Goal: Find specific page/section: Find specific page/section

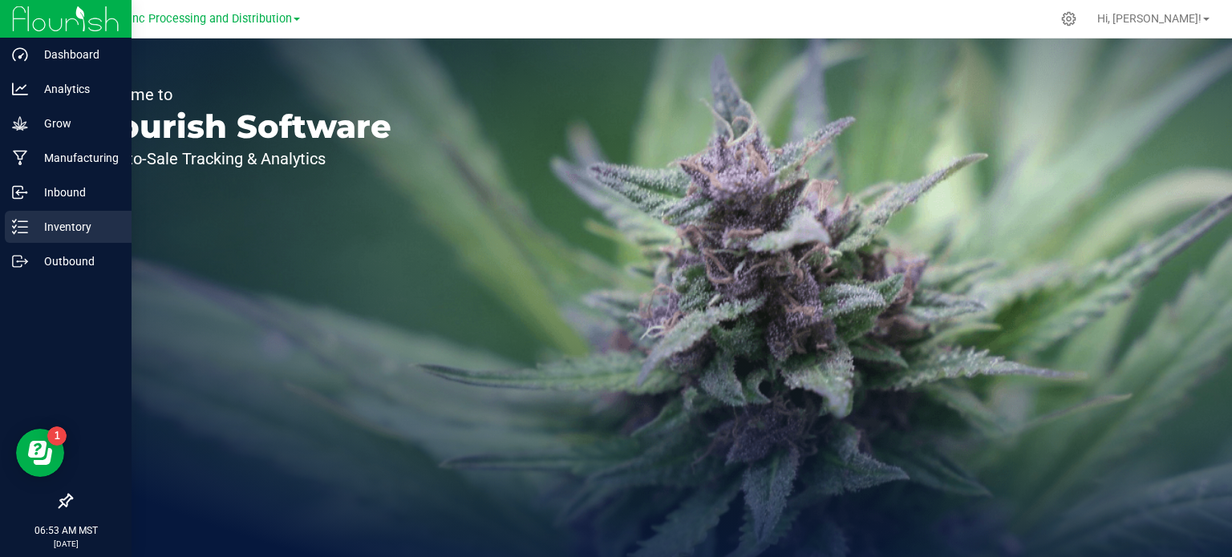
click at [51, 217] on p "Inventory" at bounding box center [76, 226] width 96 height 19
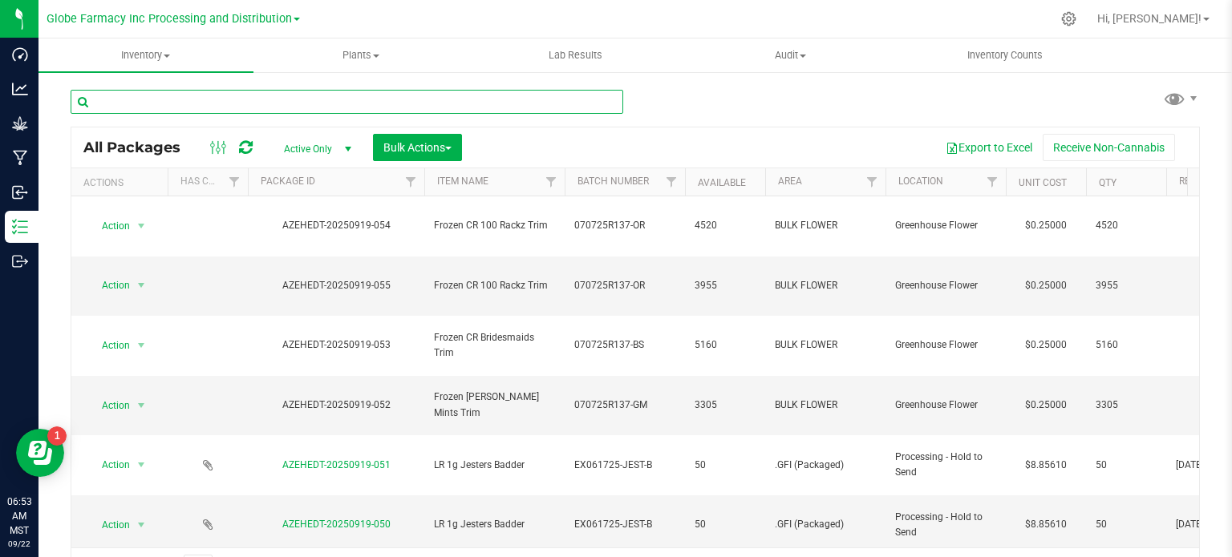
click at [290, 106] on input "text" at bounding box center [347, 102] width 553 height 24
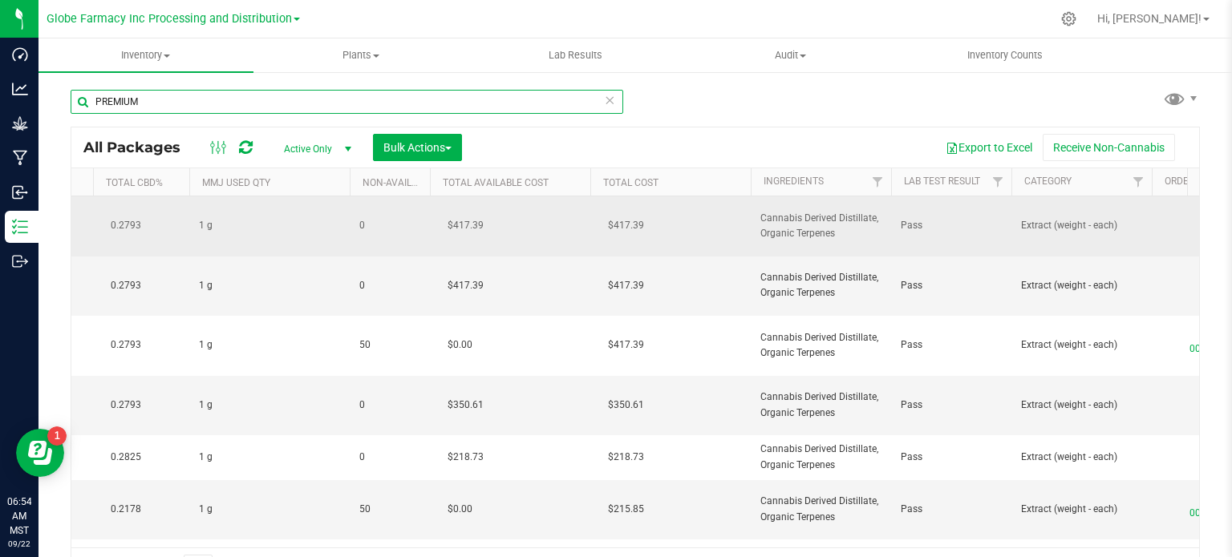
type input "PREMIUM"
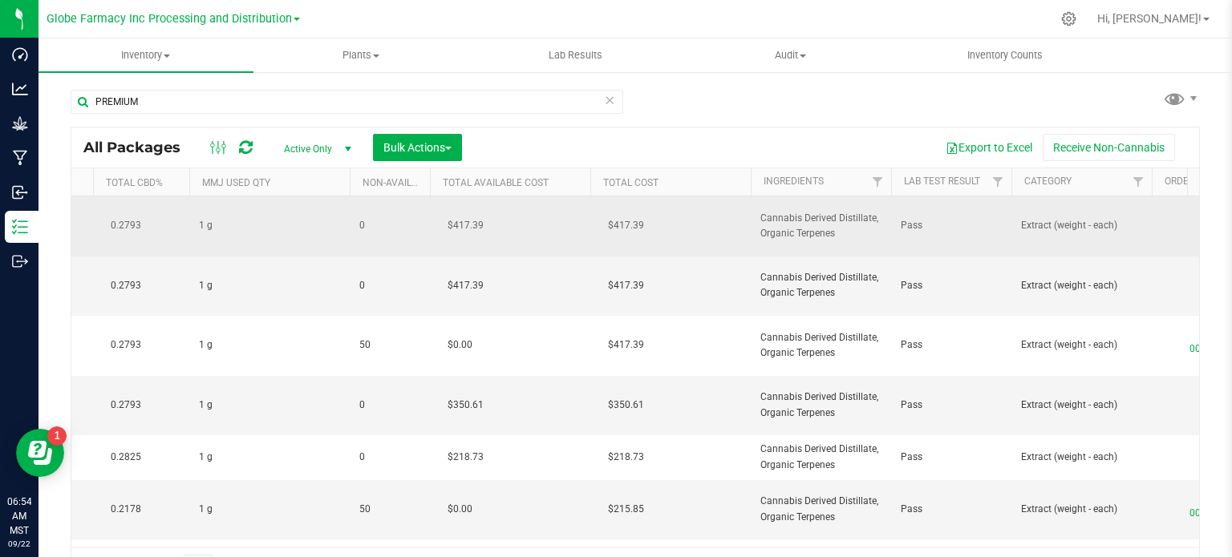
click at [816, 224] on span "Cannabis Derived Distillate, Organic Terpenes" at bounding box center [820, 226] width 121 height 30
click at [816, 224] on input "Cannabis Derived Distillate, Organic Terpenes" at bounding box center [817, 225] width 135 height 25
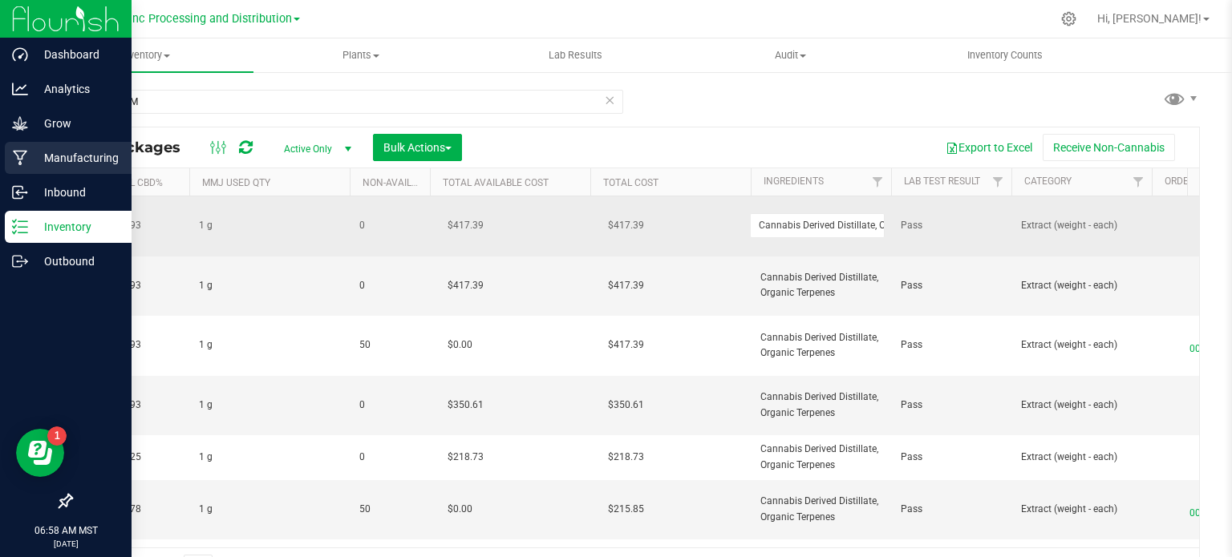
click at [48, 149] on p "Manufacturing" at bounding box center [76, 157] width 96 height 19
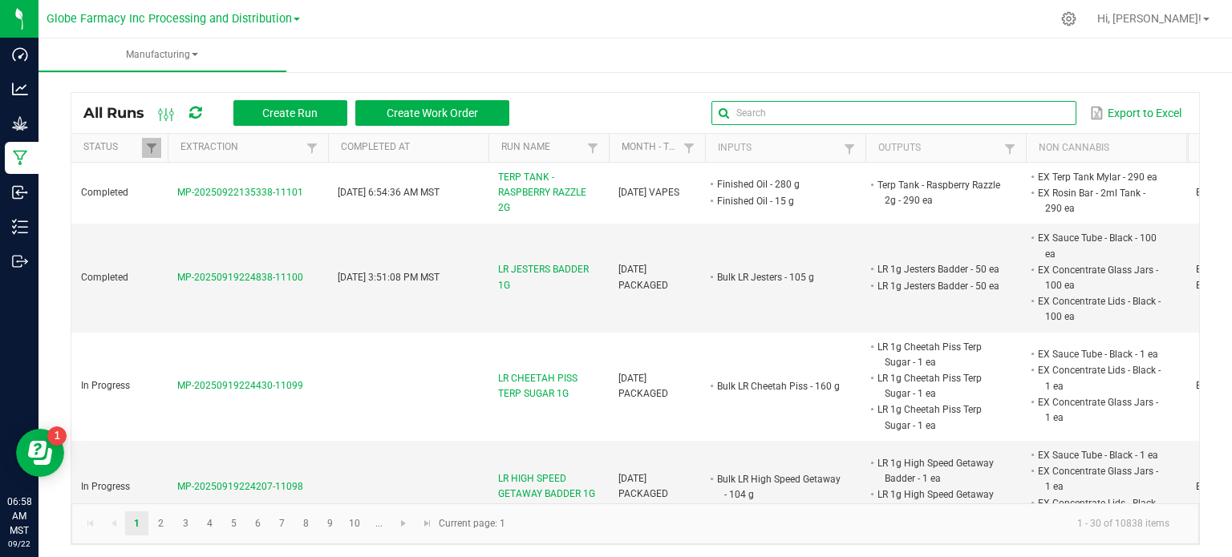
click at [1055, 111] on global-search-input-ngx at bounding box center [893, 112] width 365 height 11
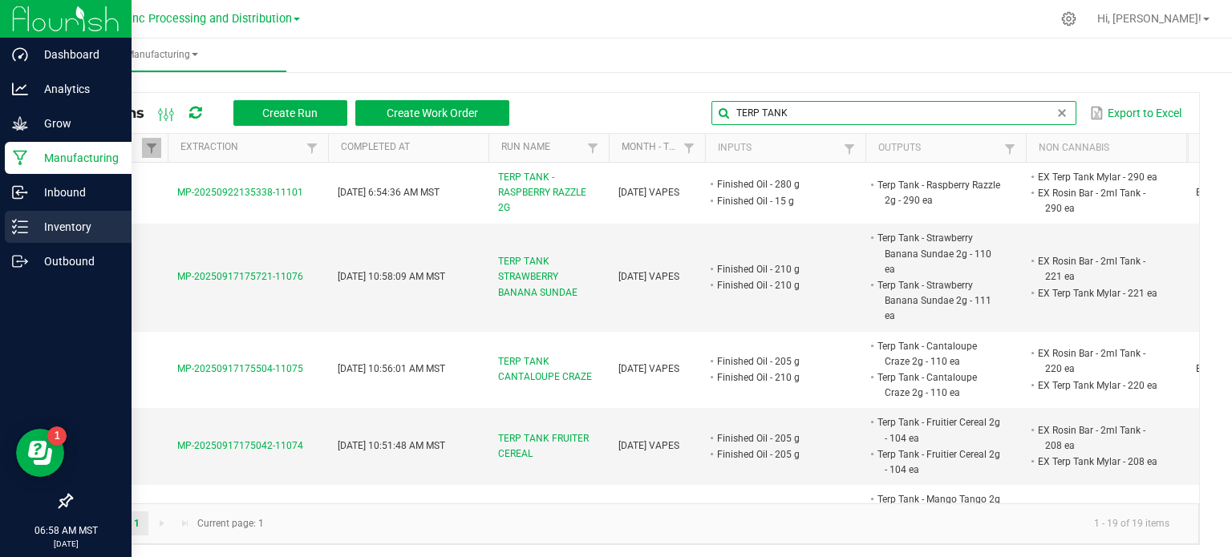
type input "TERP TANK"
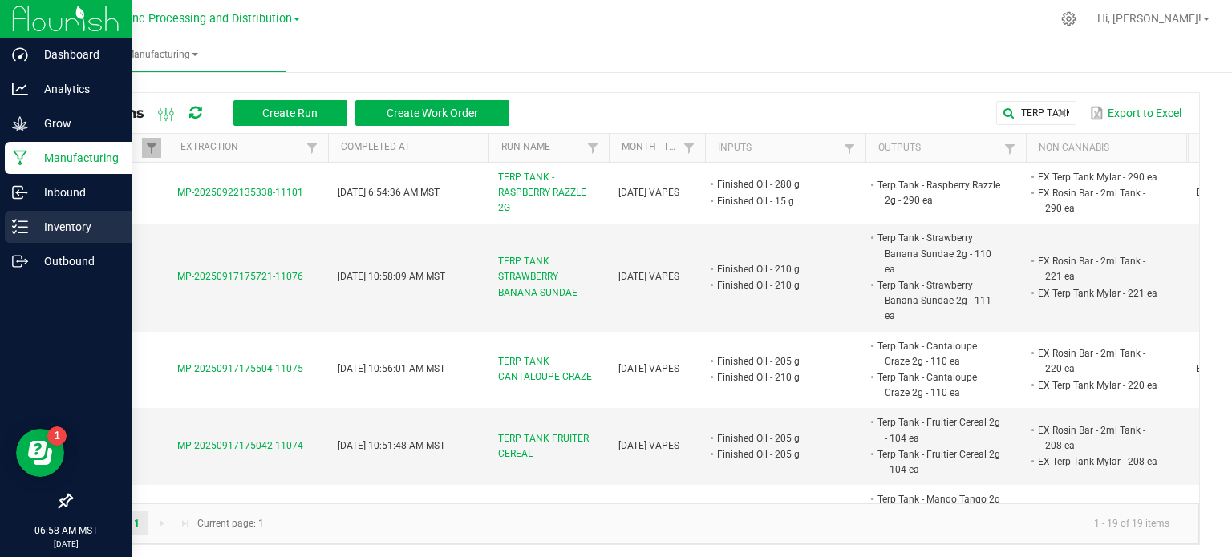
click at [31, 233] on p "Inventory" at bounding box center [76, 226] width 96 height 19
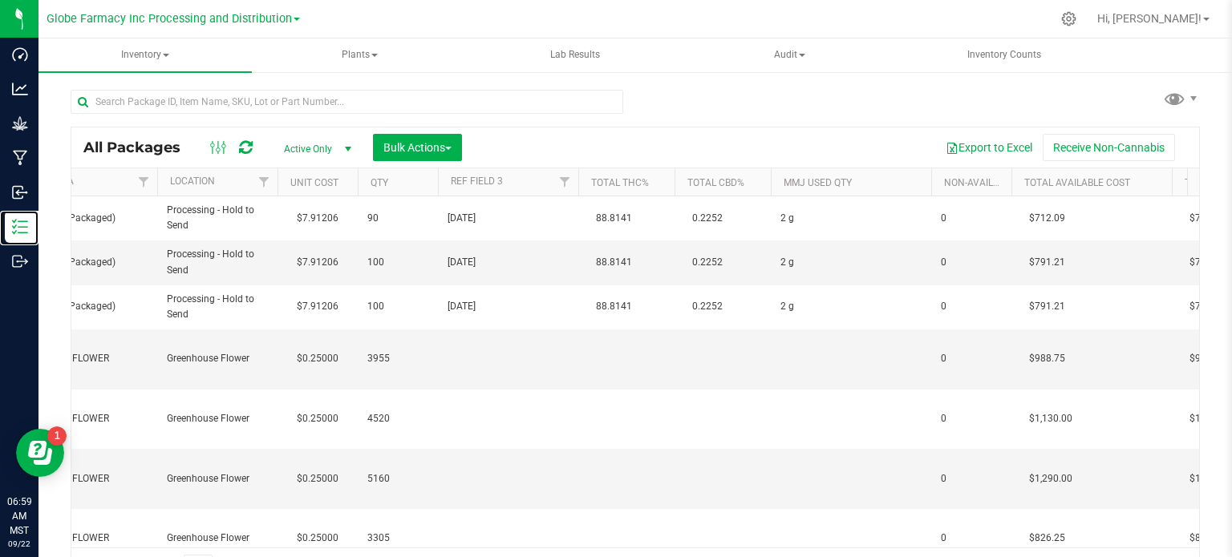
scroll to position [0, 1348]
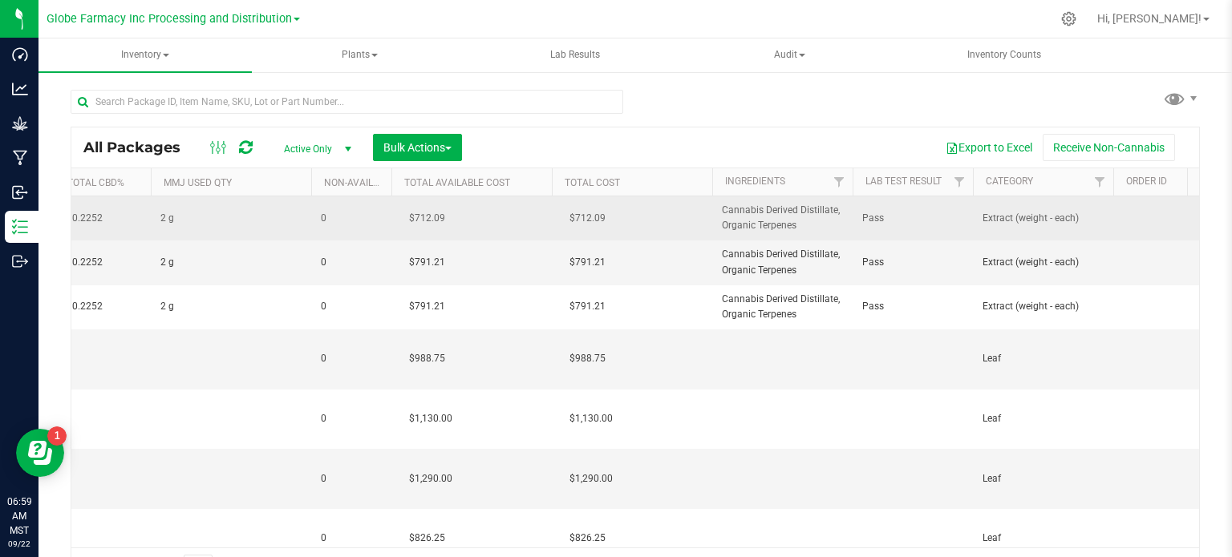
click at [769, 221] on span "Cannabis Derived Distillate, Organic Terpenes" at bounding box center [782, 218] width 121 height 30
click at [769, 221] on input "Cannabis Derived Distillate, Organic Terpenes" at bounding box center [778, 218] width 135 height 25
